Goal: Task Accomplishment & Management: Manage account settings

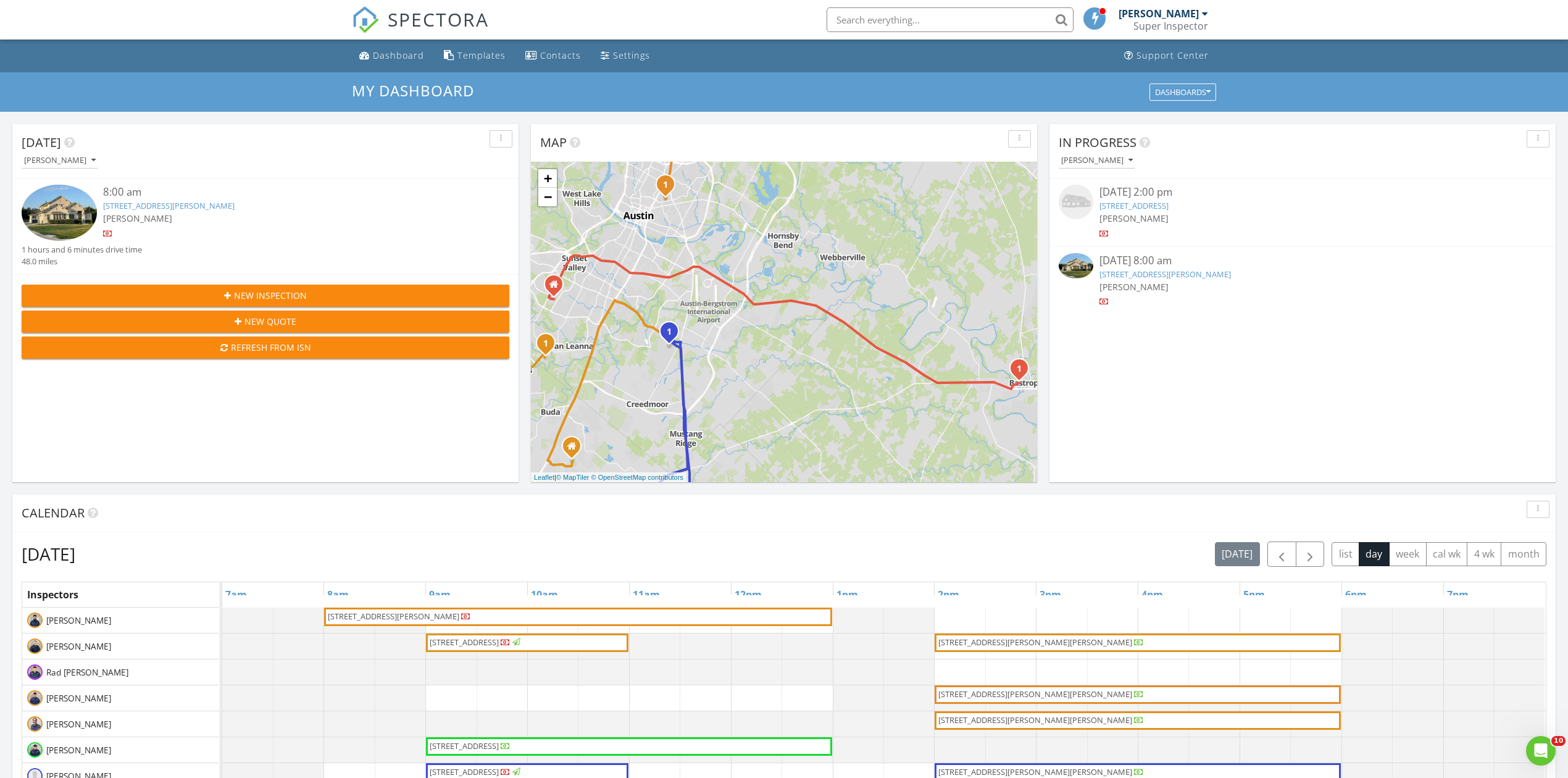
click at [44, 205] on img at bounding box center [59, 213] width 75 height 56
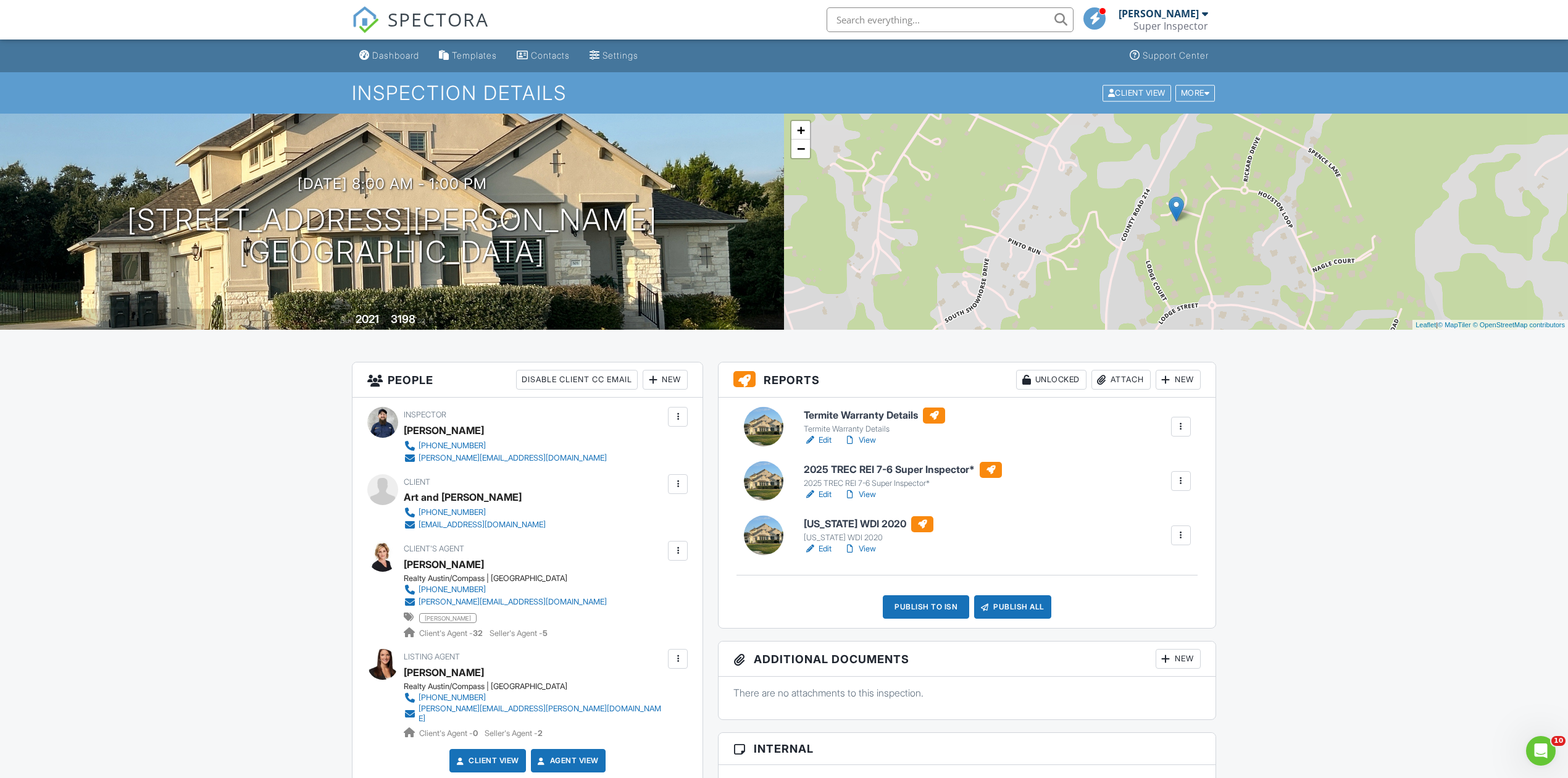
click at [820, 551] on link "Edit" at bounding box center [818, 548] width 28 height 12
click at [825, 495] on link "Edit" at bounding box center [818, 494] width 28 height 12
